Goal: Task Accomplishment & Management: Complete application form

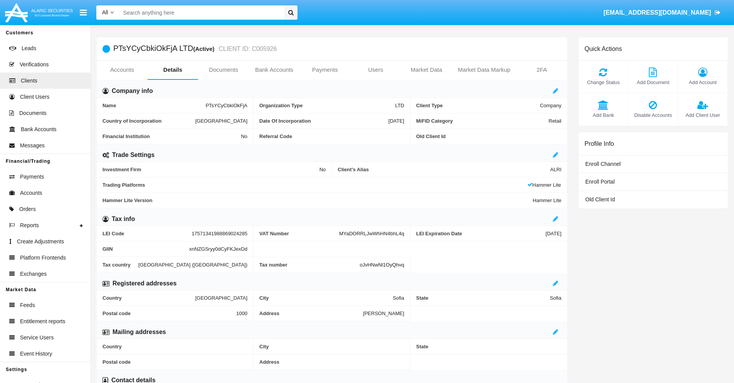
click at [274, 70] on link "Bank Accounts" at bounding box center [274, 70] width 51 height 19
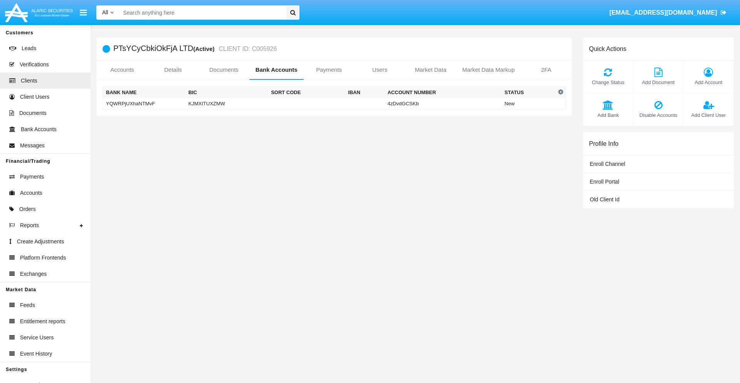
click at [144, 103] on td "YQWRPjUXhaNTMvF" at bounding box center [144, 104] width 82 height 12
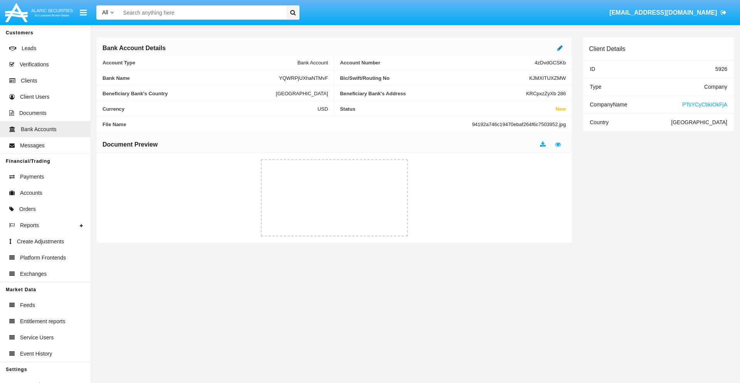
click at [560, 48] on icon at bounding box center [559, 48] width 5 height 6
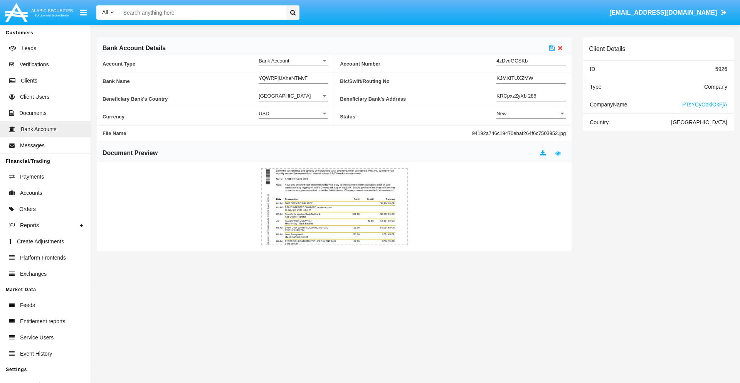
click at [531, 113] on div "New" at bounding box center [527, 113] width 62 height 7
click at [531, 133] on span "Active" at bounding box center [530, 132] width 69 height 15
click at [552, 48] on icon at bounding box center [551, 48] width 5 height 6
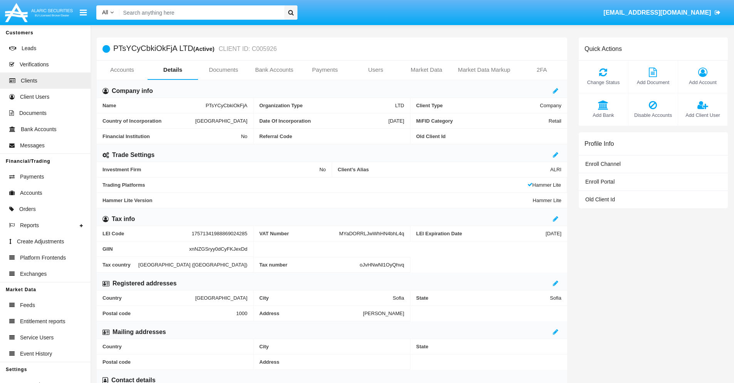
click at [274, 70] on link "Bank Accounts" at bounding box center [274, 70] width 51 height 19
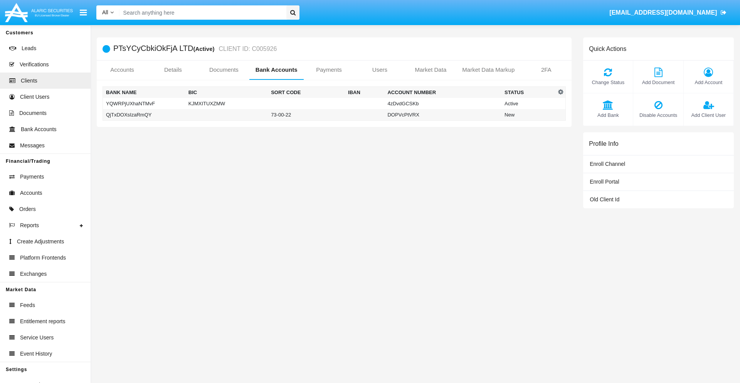
click at [144, 114] on td "QjTxDOXsIzaRmQY" at bounding box center [144, 115] width 82 height 12
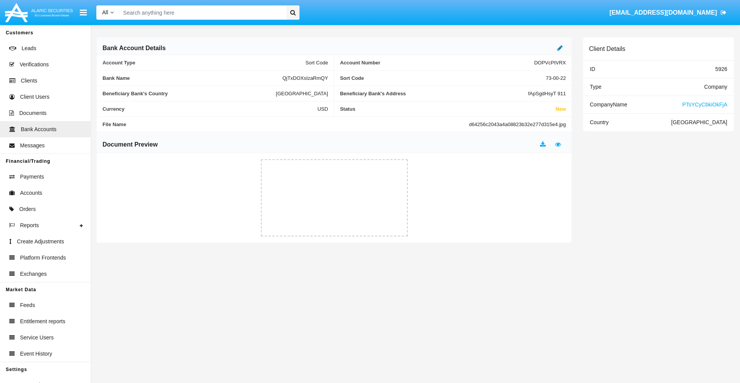
click at [560, 48] on icon at bounding box center [559, 48] width 5 height 6
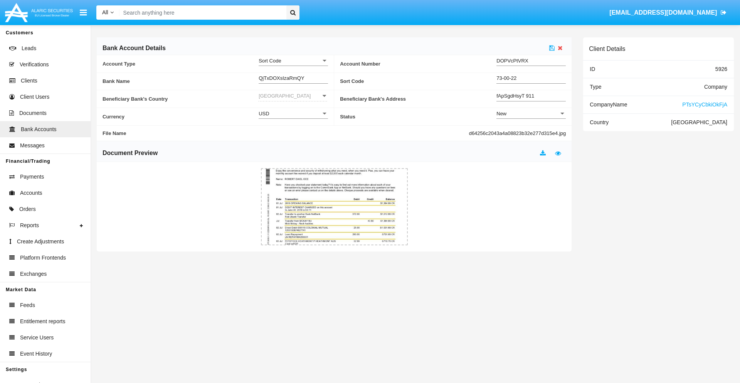
click at [531, 113] on div "New" at bounding box center [527, 113] width 62 height 7
click at [531, 133] on span "Active" at bounding box center [530, 132] width 69 height 15
click at [552, 48] on icon at bounding box center [551, 48] width 5 height 6
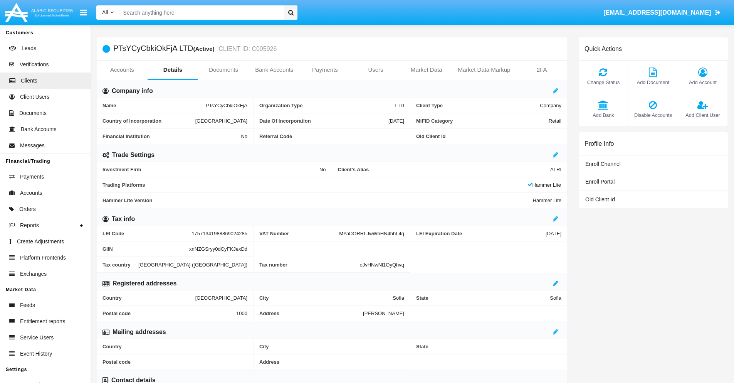
click at [603, 115] on span "Add Bank" at bounding box center [604, 114] width 42 height 7
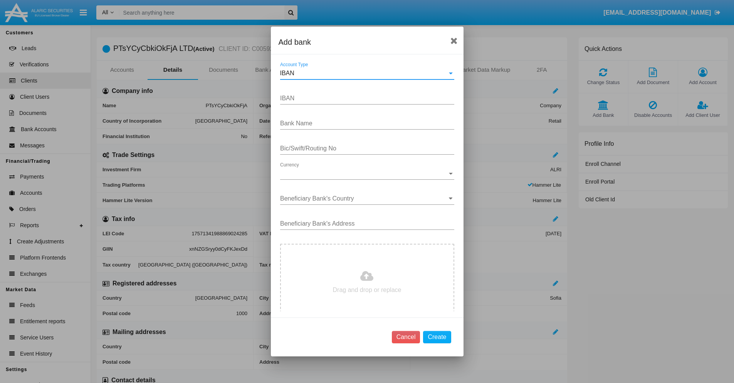
click at [364, 73] on div "IBAN" at bounding box center [363, 73] width 167 height 7
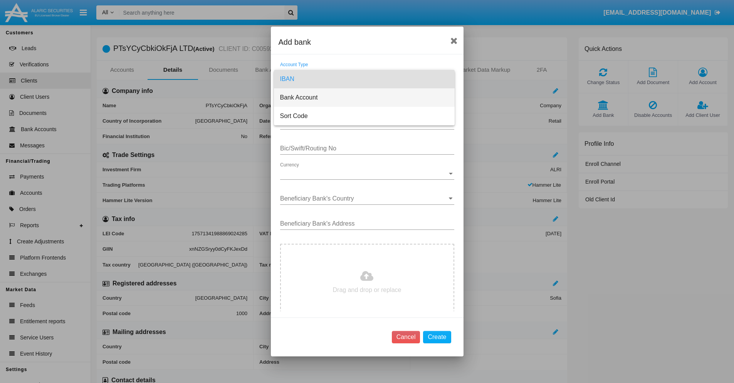
click at [364, 98] on span "Bank Account" at bounding box center [364, 97] width 168 height 19
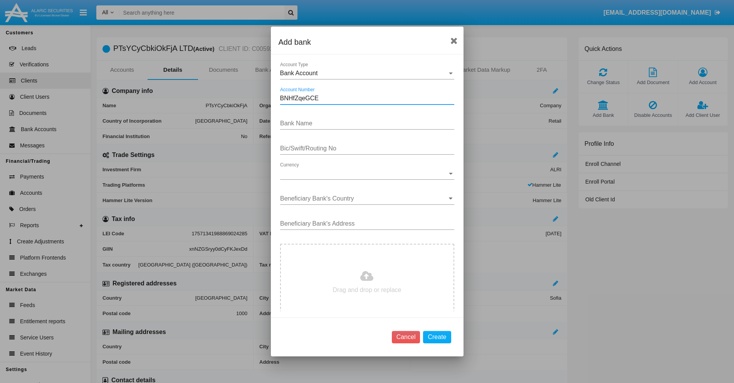
type input "BNHfZqeGCE"
type input "AOgxeSfMqrkXTTc"
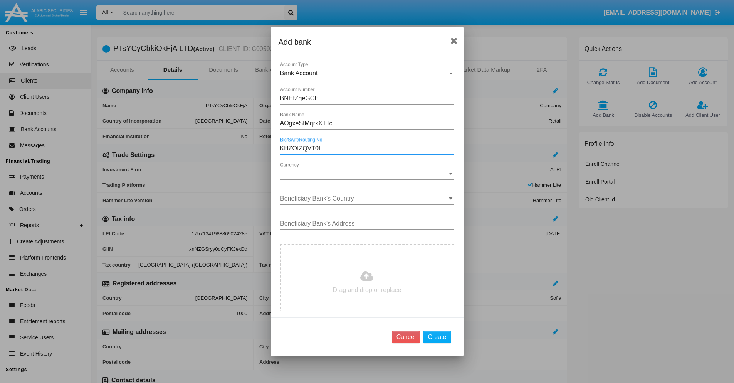
type input "KHZOIZQVT0L"
click at [364, 173] on span "Currency" at bounding box center [363, 173] width 167 height 7
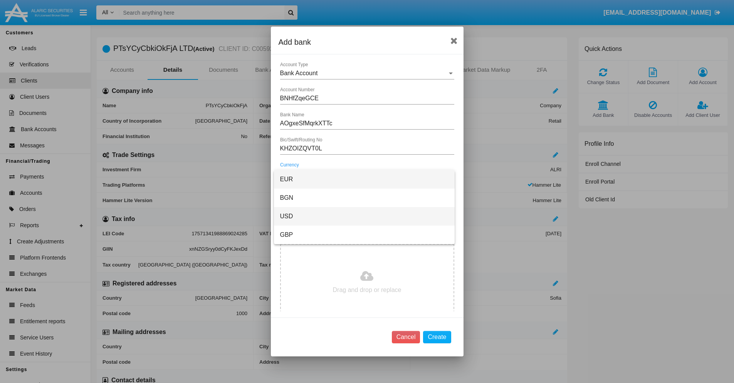
click at [364, 216] on span "USD" at bounding box center [364, 216] width 168 height 19
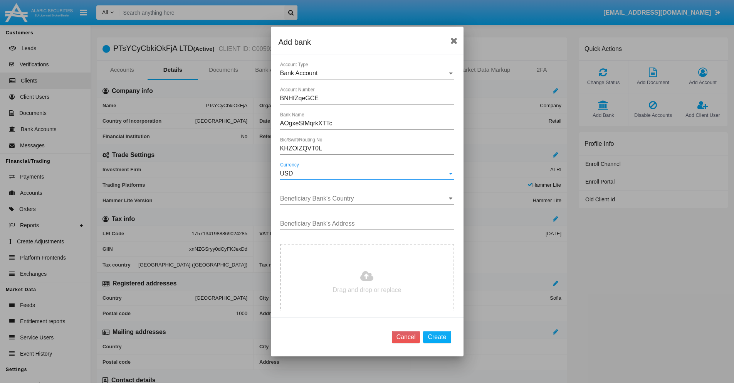
click at [364, 198] on input "Beneficiary Bank's Country" at bounding box center [367, 198] width 174 height 7
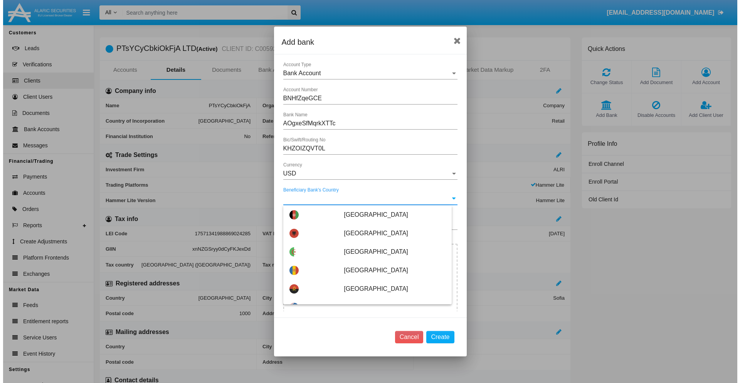
scroll to position [2232, 0]
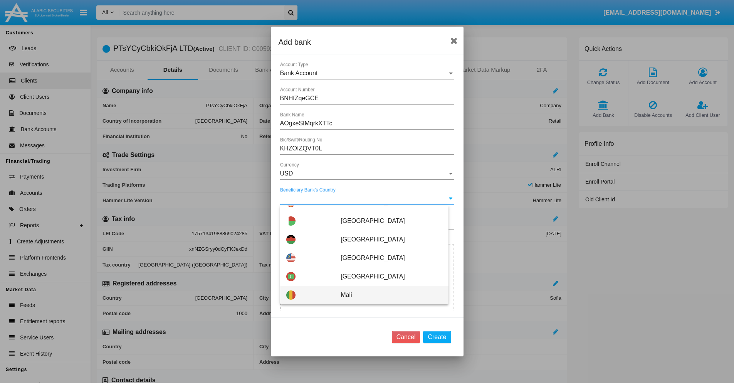
click at [387, 295] on span "Mali" at bounding box center [391, 295] width 101 height 19
type input "Mali"
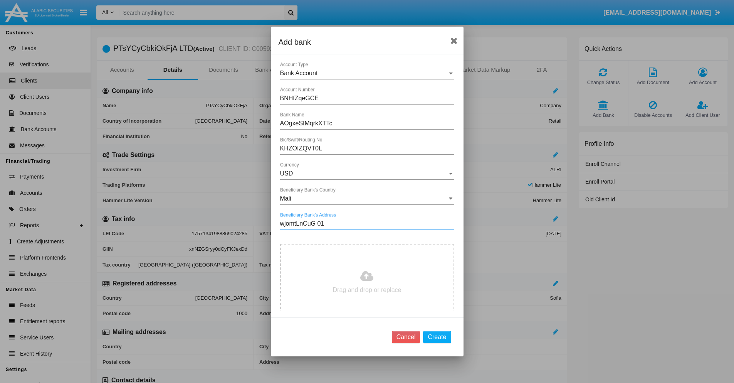
type input "wjomtLnCuG 019"
type input "C:\fakepath\bank-statement.png"
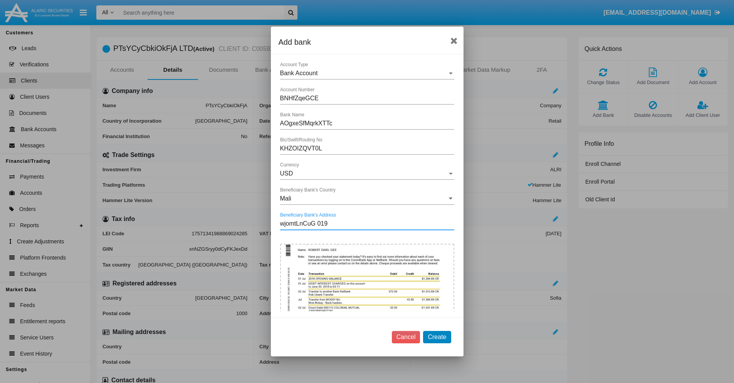
click at [437, 336] on button "Create" at bounding box center [437, 337] width 28 height 12
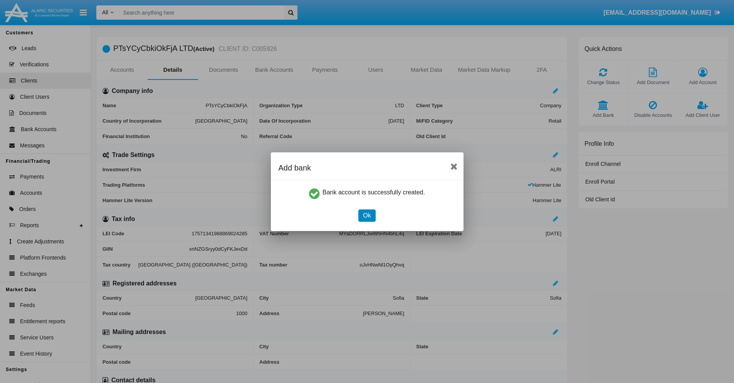
click at [367, 215] on button "Ok" at bounding box center [366, 215] width 17 height 12
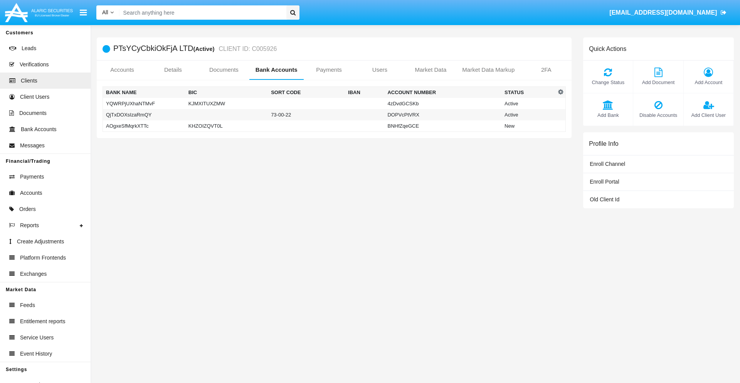
click at [144, 126] on td "AOgxeSfMqrkXTTc" at bounding box center [144, 126] width 82 height 12
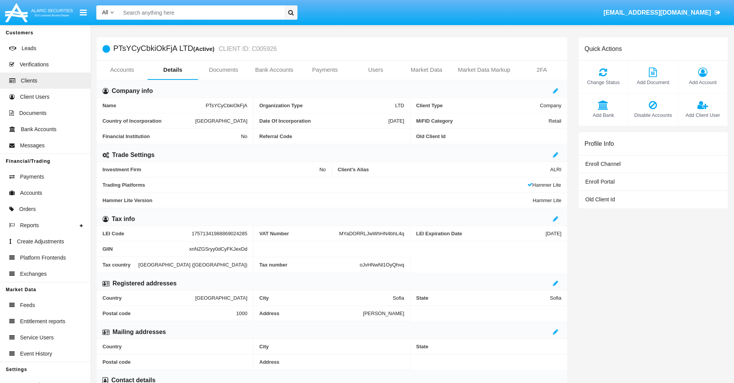
click at [603, 115] on span "Add Bank" at bounding box center [604, 114] width 42 height 7
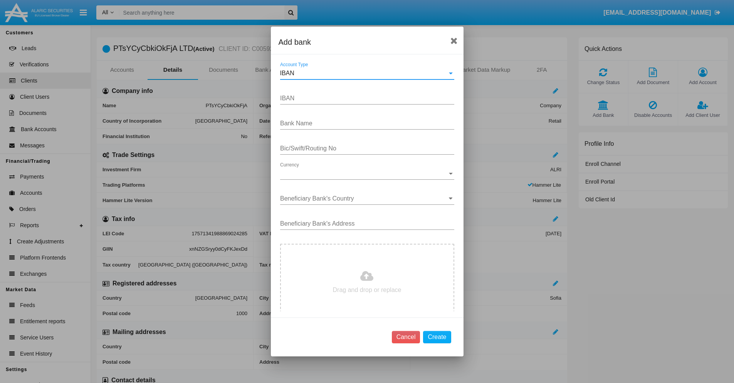
click at [364, 73] on div "IBAN" at bounding box center [363, 73] width 167 height 7
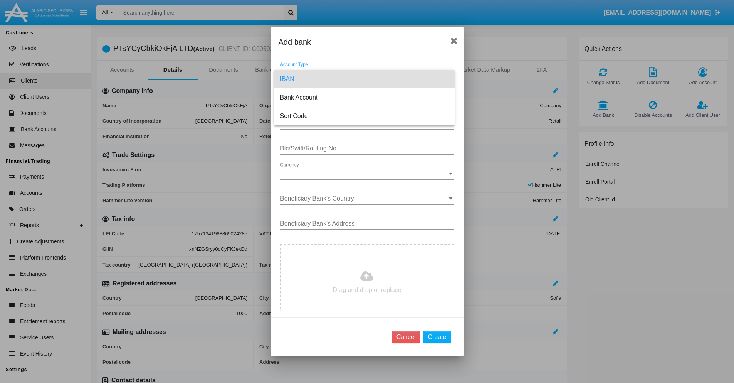
click at [364, 79] on span "IBAN" at bounding box center [364, 79] width 168 height 19
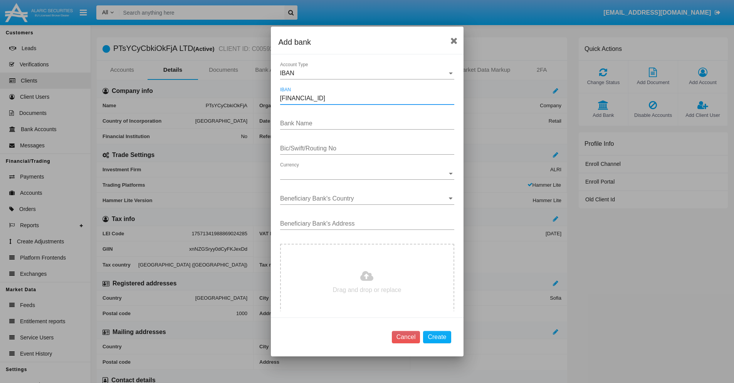
type input "[FINANCIAL_ID]"
type input "FpnvrCajlNlaAsw"
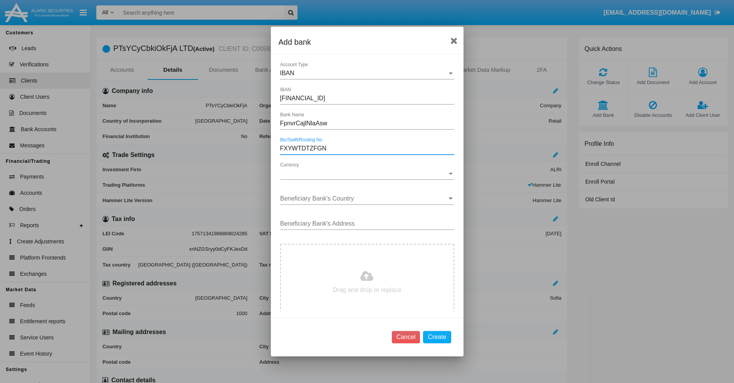
type input "FXYWTDTZFGN"
click at [364, 173] on span "Currency" at bounding box center [363, 173] width 167 height 7
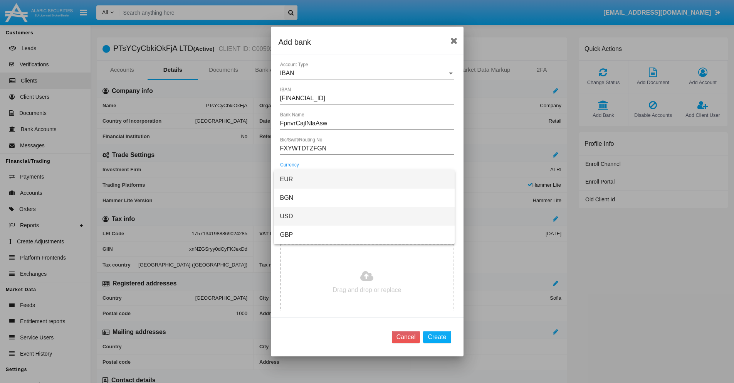
click at [364, 216] on span "USD" at bounding box center [364, 216] width 168 height 19
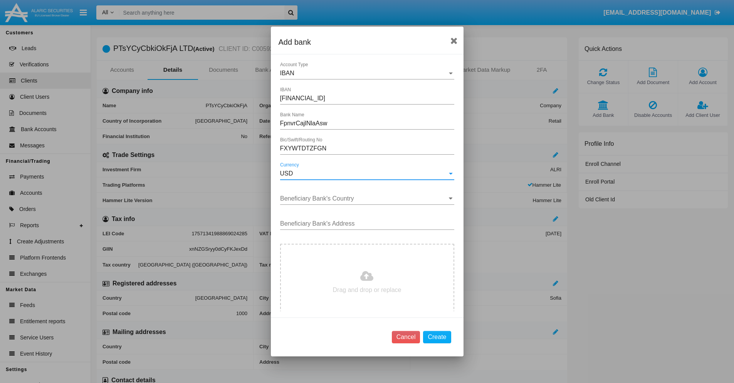
click at [364, 198] on input "Beneficiary Bank's Country" at bounding box center [367, 198] width 174 height 7
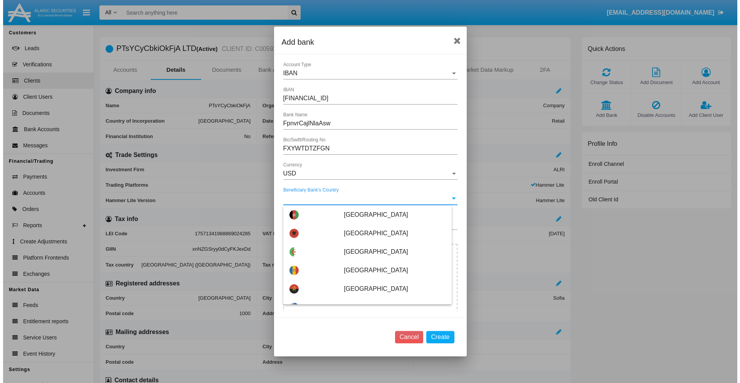
scroll to position [3139, 0]
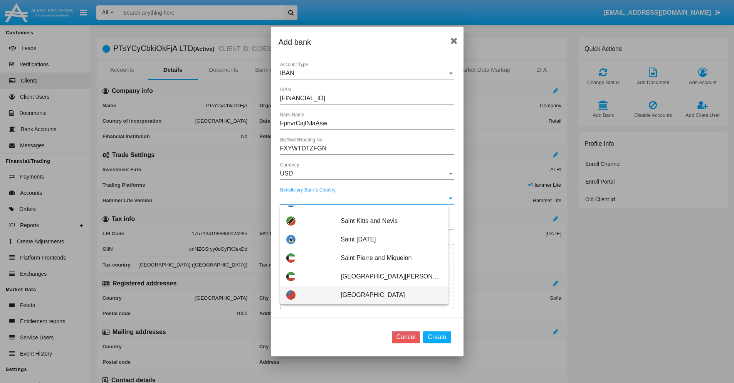
click at [387, 295] on span "Samoa" at bounding box center [391, 295] width 101 height 19
type input "Samoa"
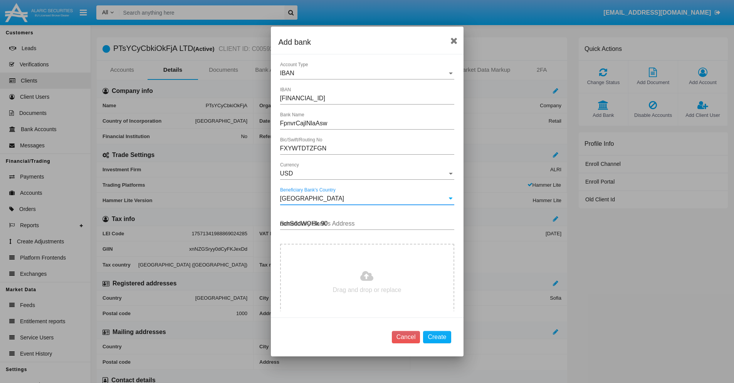
type input "nchSddWOHk 906"
type input "C:\fakepath\bank-statement.png"
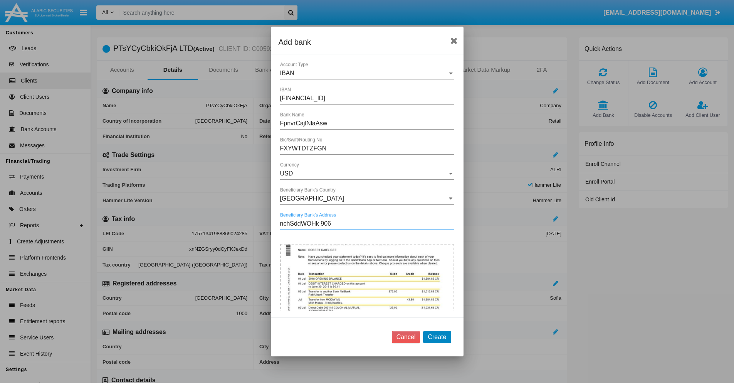
click at [437, 336] on button "Create" at bounding box center [437, 337] width 28 height 12
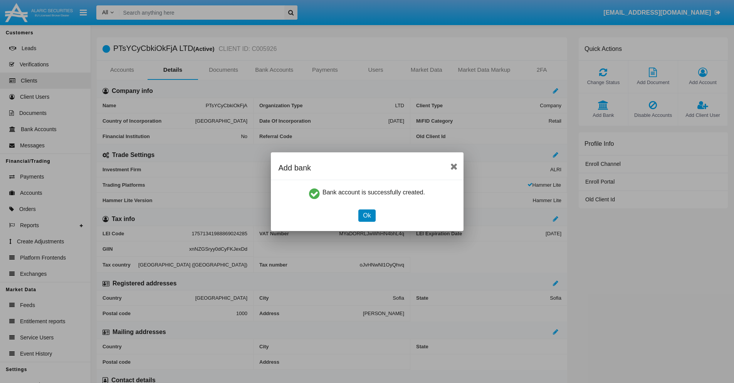
click at [367, 215] on button "Ok" at bounding box center [366, 215] width 17 height 12
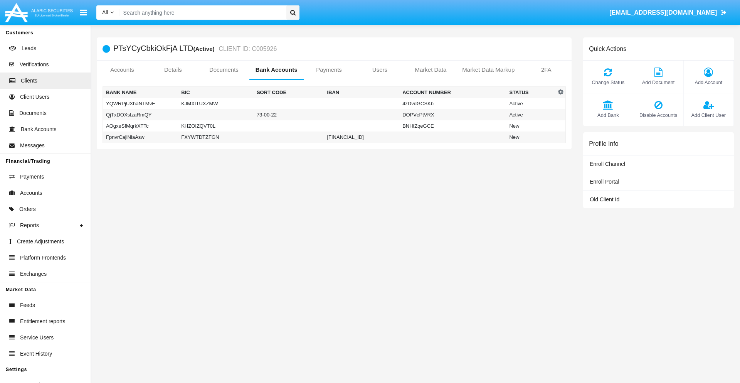
click at [140, 137] on td "FpnvrCajlNlaAsw" at bounding box center [141, 137] width 76 height 12
